Goal: Task Accomplishment & Management: Manage account settings

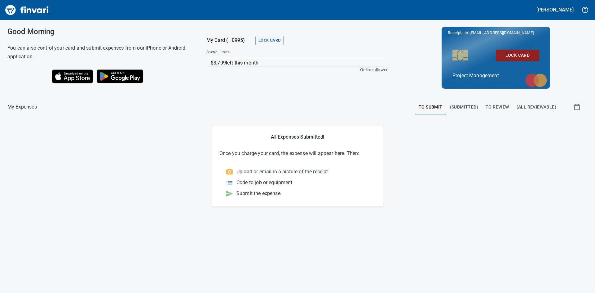
click at [497, 106] on span "To Review" at bounding box center [498, 107] width 24 height 8
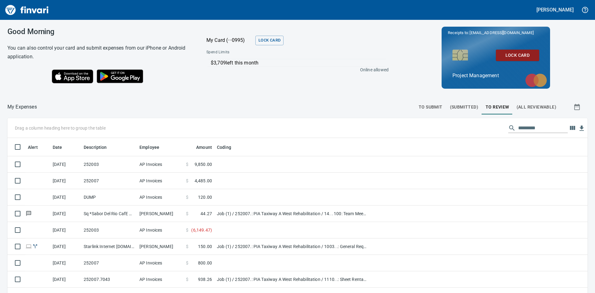
scroll to position [220, 566]
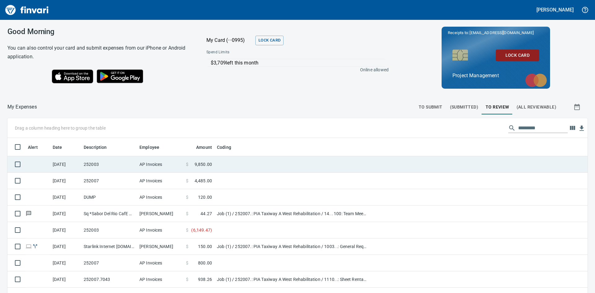
click at [117, 165] on td "252003" at bounding box center [109, 164] width 56 height 16
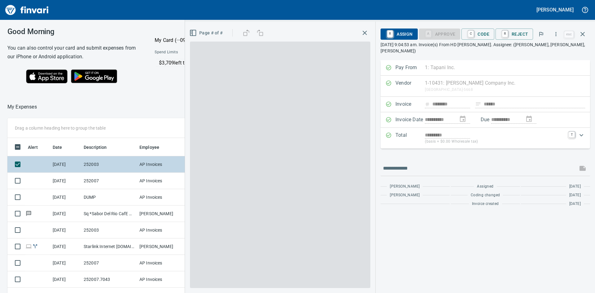
scroll to position [220, 411]
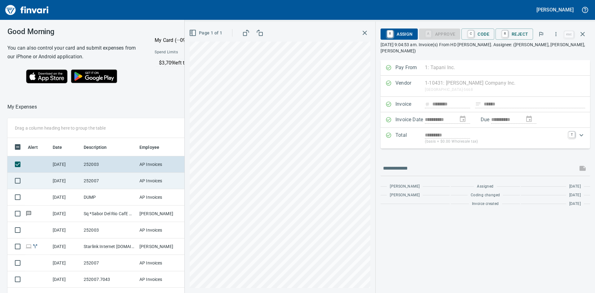
click at [68, 181] on td "[DATE]" at bounding box center [65, 181] width 31 height 16
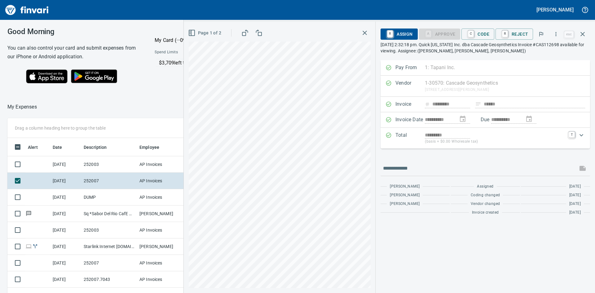
click at [365, 29] on button "button" at bounding box center [364, 32] width 11 height 11
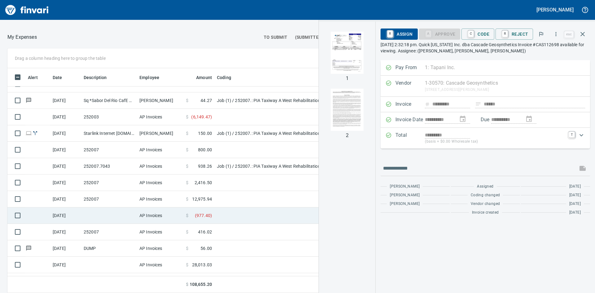
scroll to position [106, 0]
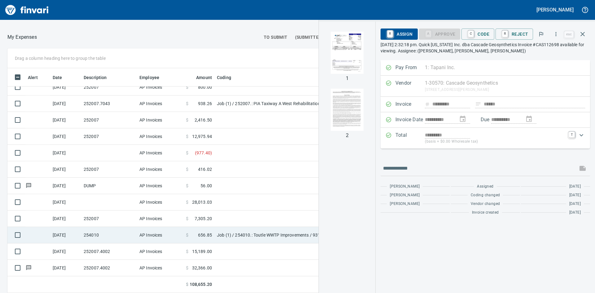
click at [88, 237] on td "254010" at bounding box center [109, 235] width 56 height 16
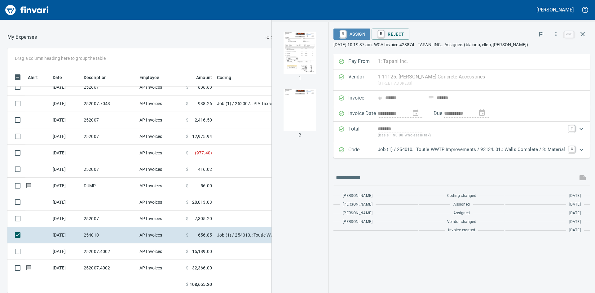
click at [357, 32] on span "R Assign" at bounding box center [351, 34] width 27 height 11
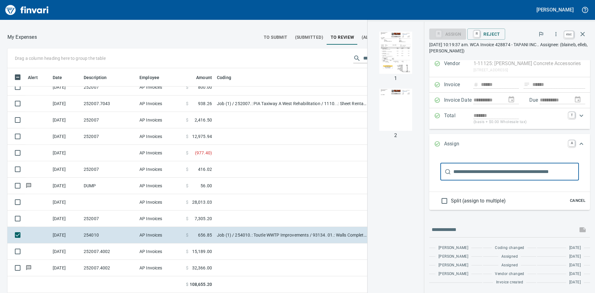
scroll to position [220, 411]
click at [580, 34] on icon "button" at bounding box center [582, 33] width 7 height 7
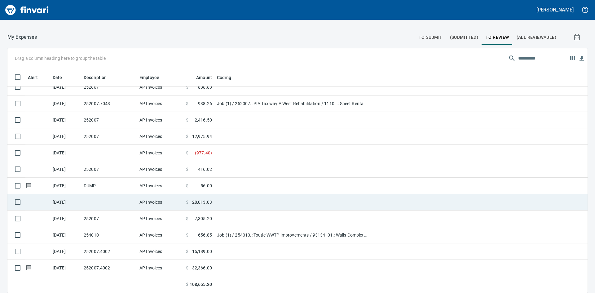
scroll to position [220, 566]
click at [223, 201] on td at bounding box center [291, 202] width 155 height 16
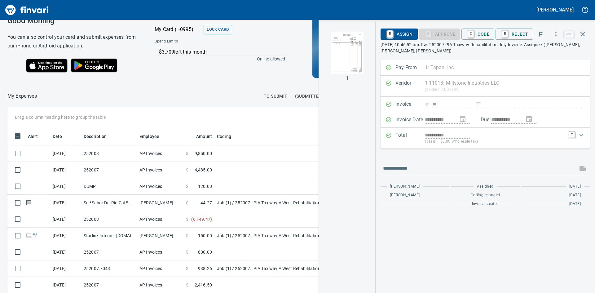
scroll to position [8, 0]
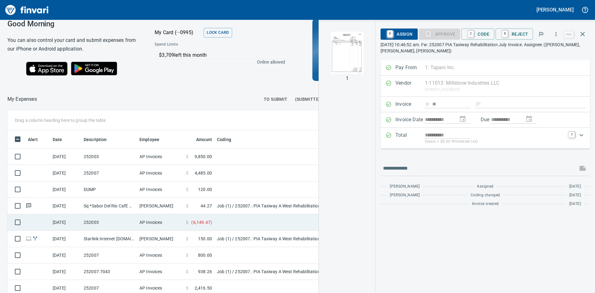
click at [112, 222] on td "252003" at bounding box center [109, 222] width 56 height 16
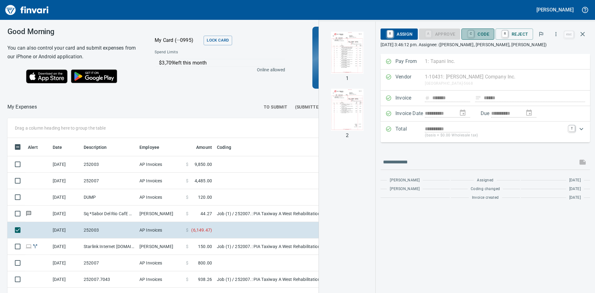
click at [483, 33] on span "C Code" at bounding box center [477, 34] width 23 height 11
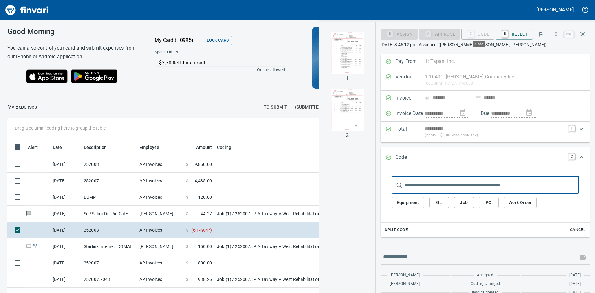
scroll to position [220, 411]
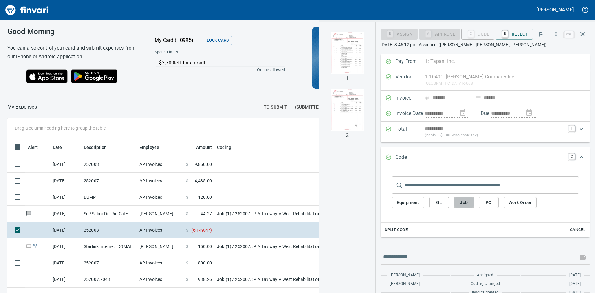
click at [465, 202] on span "Job" at bounding box center [464, 203] width 10 height 8
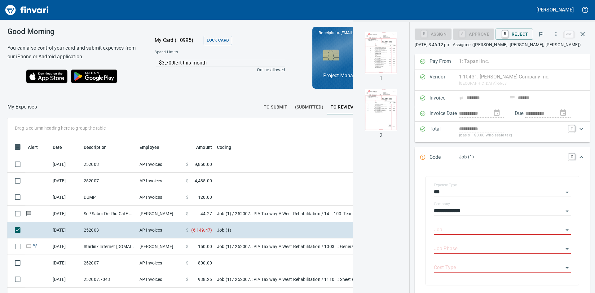
click at [389, 64] on img "button" at bounding box center [381, 53] width 42 height 42
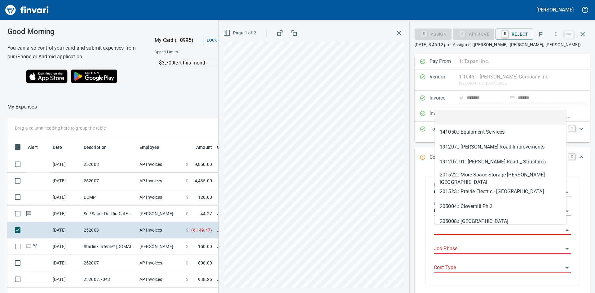
click at [462, 229] on input "Job" at bounding box center [499, 230] width 130 height 9
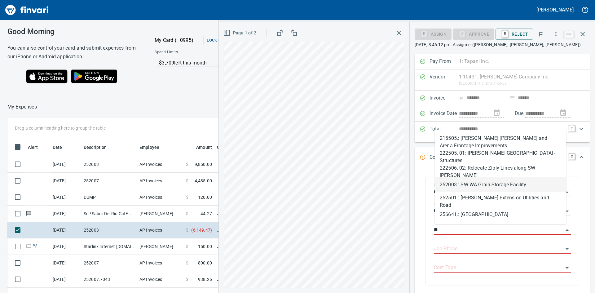
click at [483, 185] on li "252003.: SW WA Grain Storage Facility" at bounding box center [500, 184] width 131 height 15
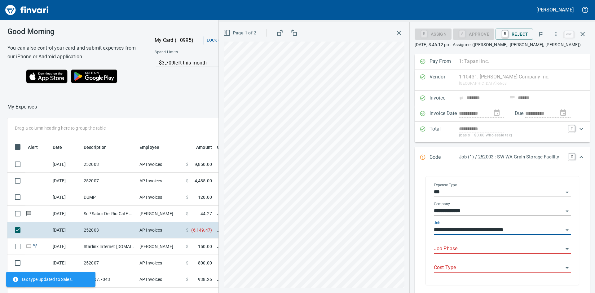
type input "**********"
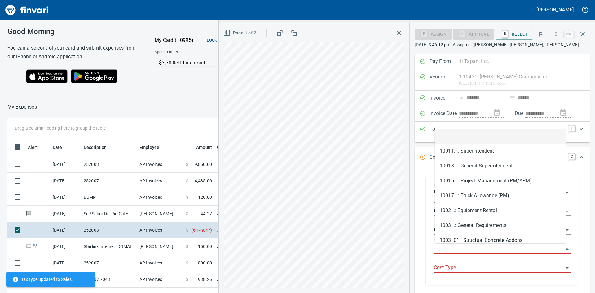
click at [468, 249] on input "Job Phase" at bounding box center [499, 249] width 130 height 9
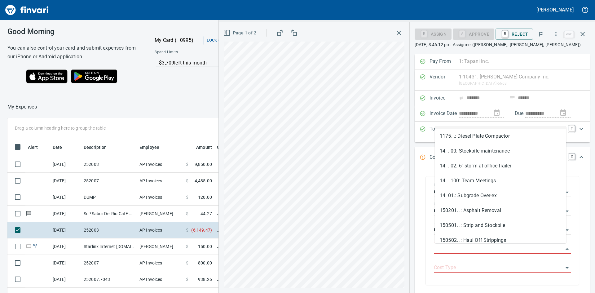
scroll to position [403, 0]
click at [296, 33] on icon "button" at bounding box center [293, 32] width 7 height 7
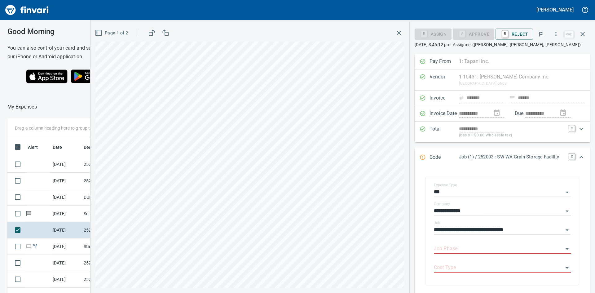
click at [156, 32] on span "button" at bounding box center [151, 32] width 7 height 7
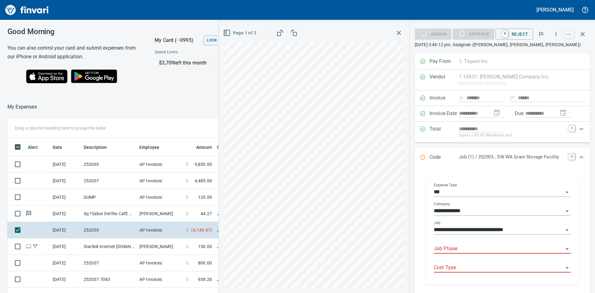
click at [471, 249] on input "Job Phase" at bounding box center [499, 249] width 130 height 9
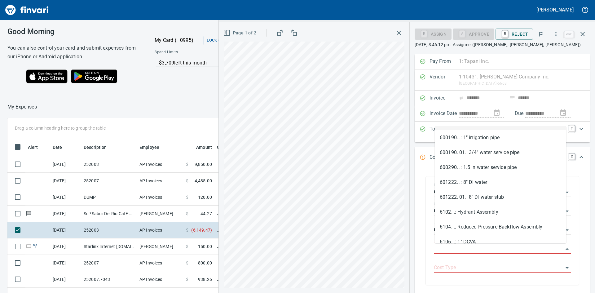
scroll to position [1673, 0]
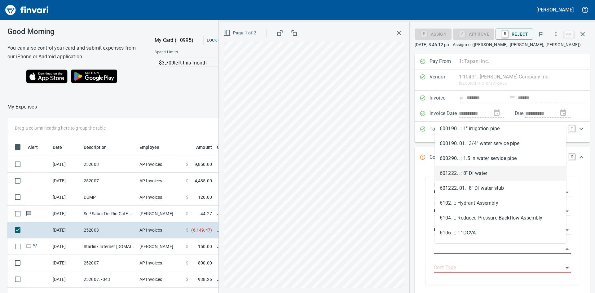
click at [470, 169] on li "601222. .: 8" DI water" at bounding box center [500, 173] width 131 height 15
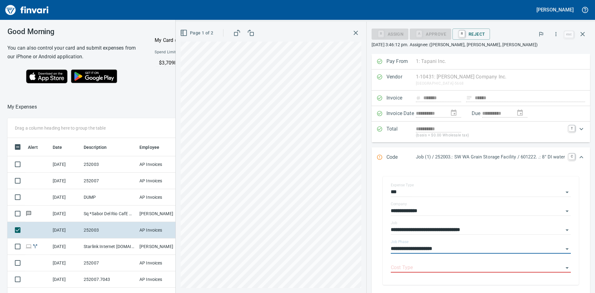
type input "**********"
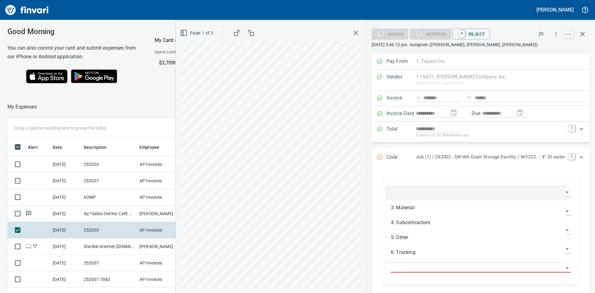
scroll to position [220, 411]
click at [437, 264] on input "Cost Type" at bounding box center [477, 267] width 173 height 9
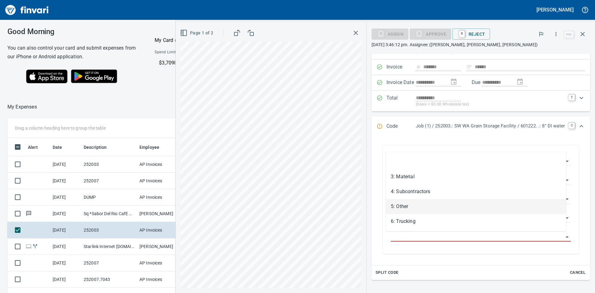
click at [401, 210] on li "5: Other" at bounding box center [476, 206] width 180 height 15
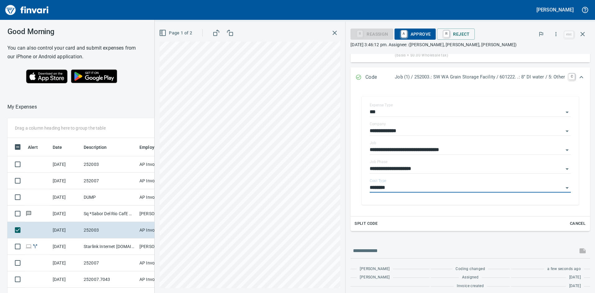
scroll to position [84, 0]
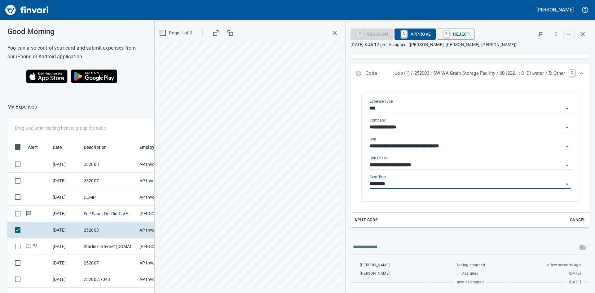
click at [505, 184] on input "********" at bounding box center [467, 184] width 194 height 9
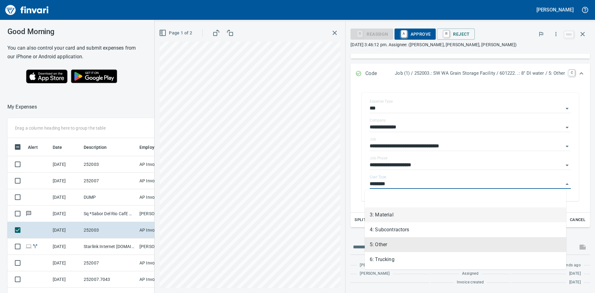
click at [425, 217] on li "3: Material" at bounding box center [465, 214] width 201 height 15
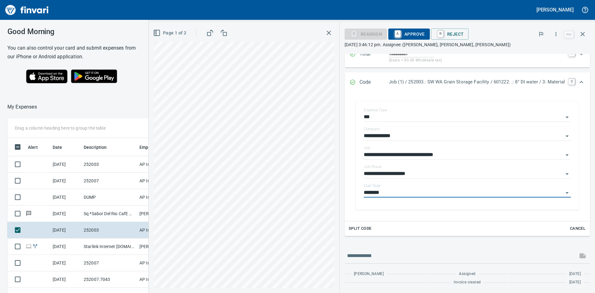
type input "**********"
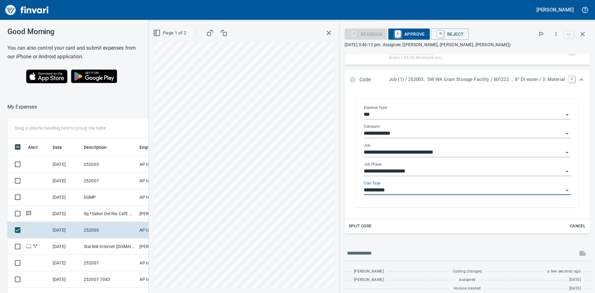
scroll to position [84, 0]
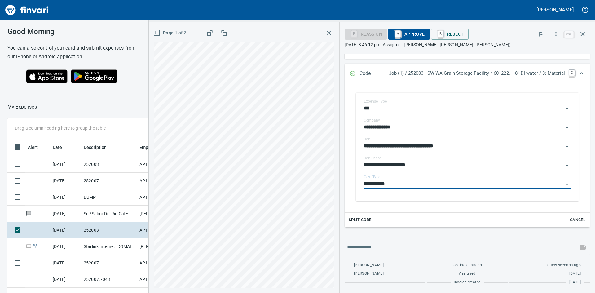
click at [405, 31] on span "A Approve" at bounding box center [409, 34] width 32 height 11
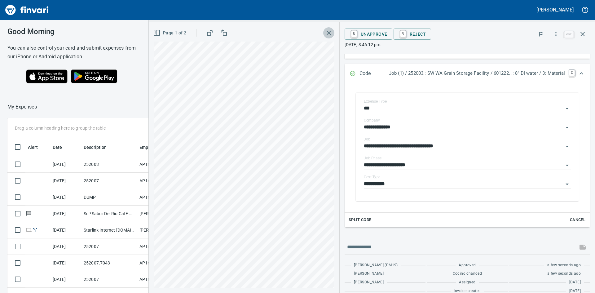
click at [325, 33] on icon "button" at bounding box center [328, 32] width 7 height 7
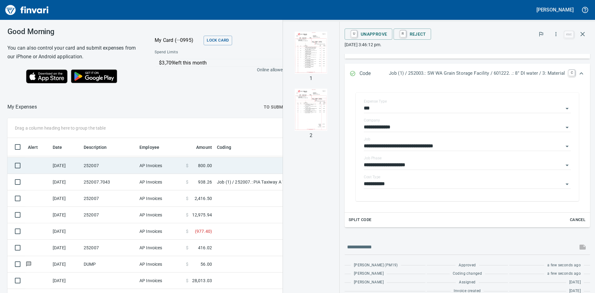
scroll to position [90, 0]
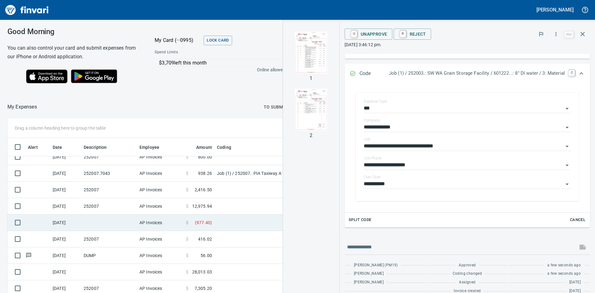
click at [130, 222] on td at bounding box center [109, 222] width 56 height 16
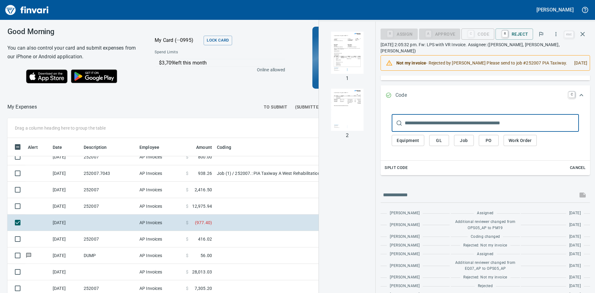
click at [344, 62] on img "button" at bounding box center [347, 53] width 42 height 42
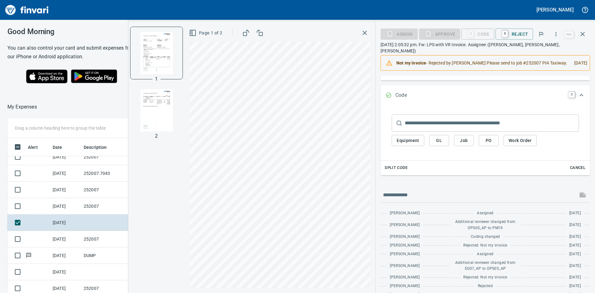
click at [367, 31] on icon "button" at bounding box center [364, 32] width 7 height 7
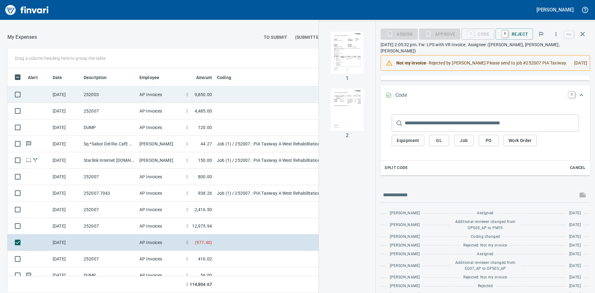
click at [105, 92] on td "252003" at bounding box center [109, 94] width 56 height 16
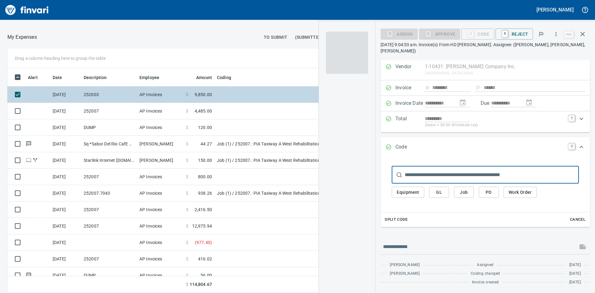
scroll to position [10, 0]
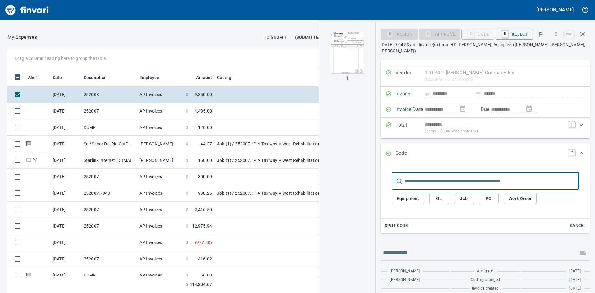
click at [354, 57] on img "button" at bounding box center [347, 53] width 42 height 42
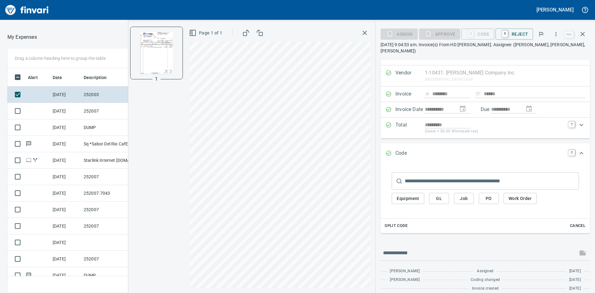
click at [366, 32] on icon "button" at bounding box center [365, 33] width 4 height 4
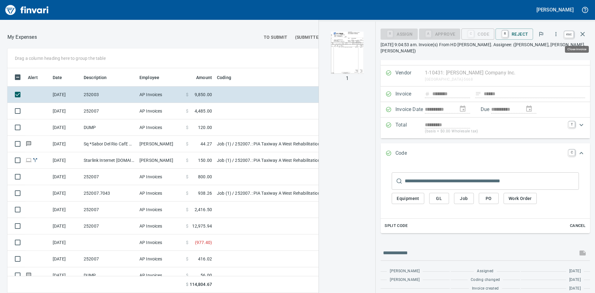
scroll to position [220, 411]
click at [582, 35] on icon "button" at bounding box center [582, 34] width 4 height 4
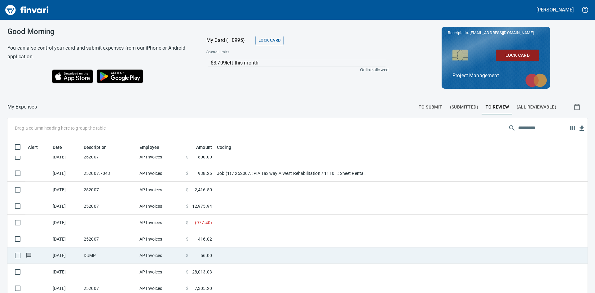
scroll to position [70, 0]
